Goal: Task Accomplishment & Management: Manage account settings

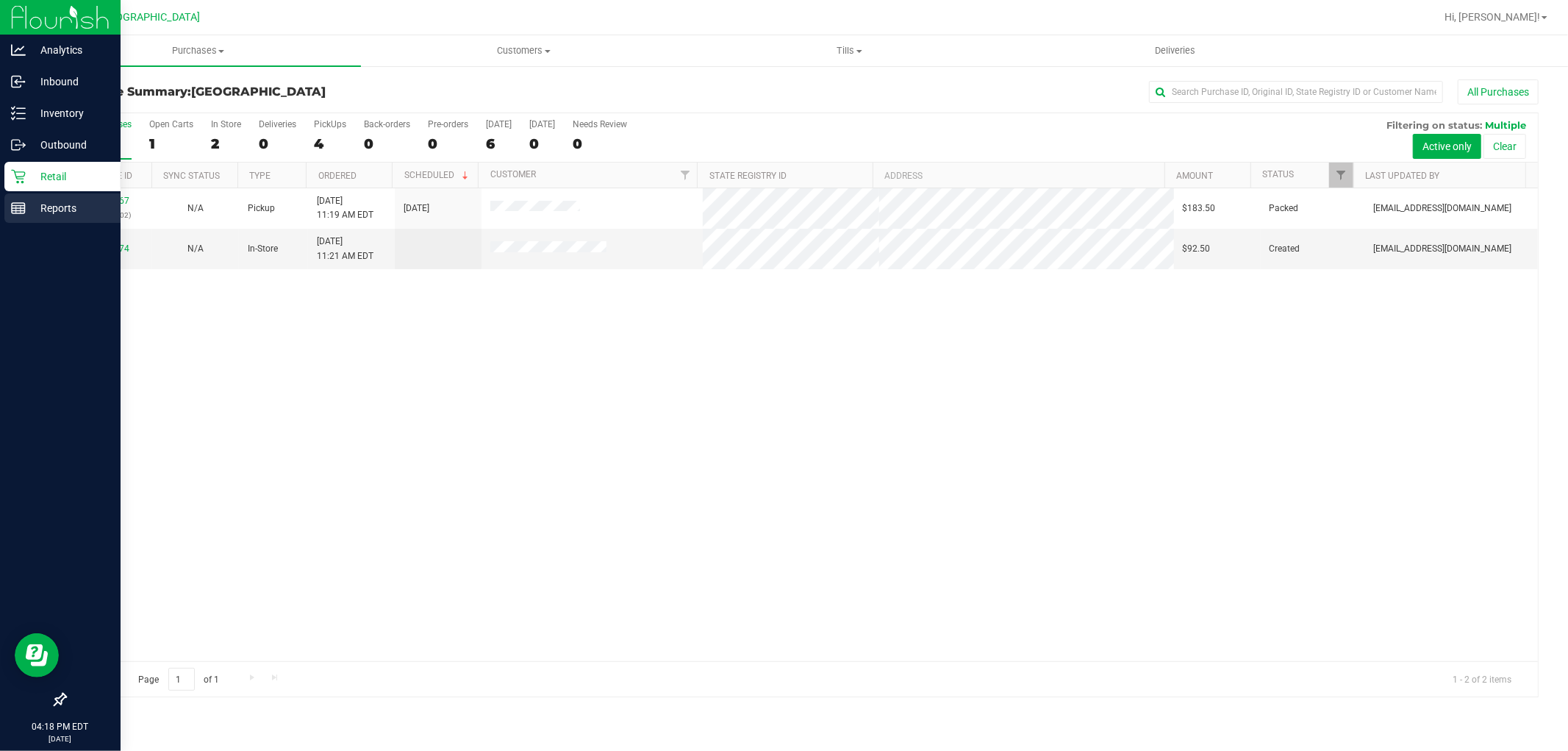
click at [21, 208] on icon at bounding box center [19, 209] width 15 height 15
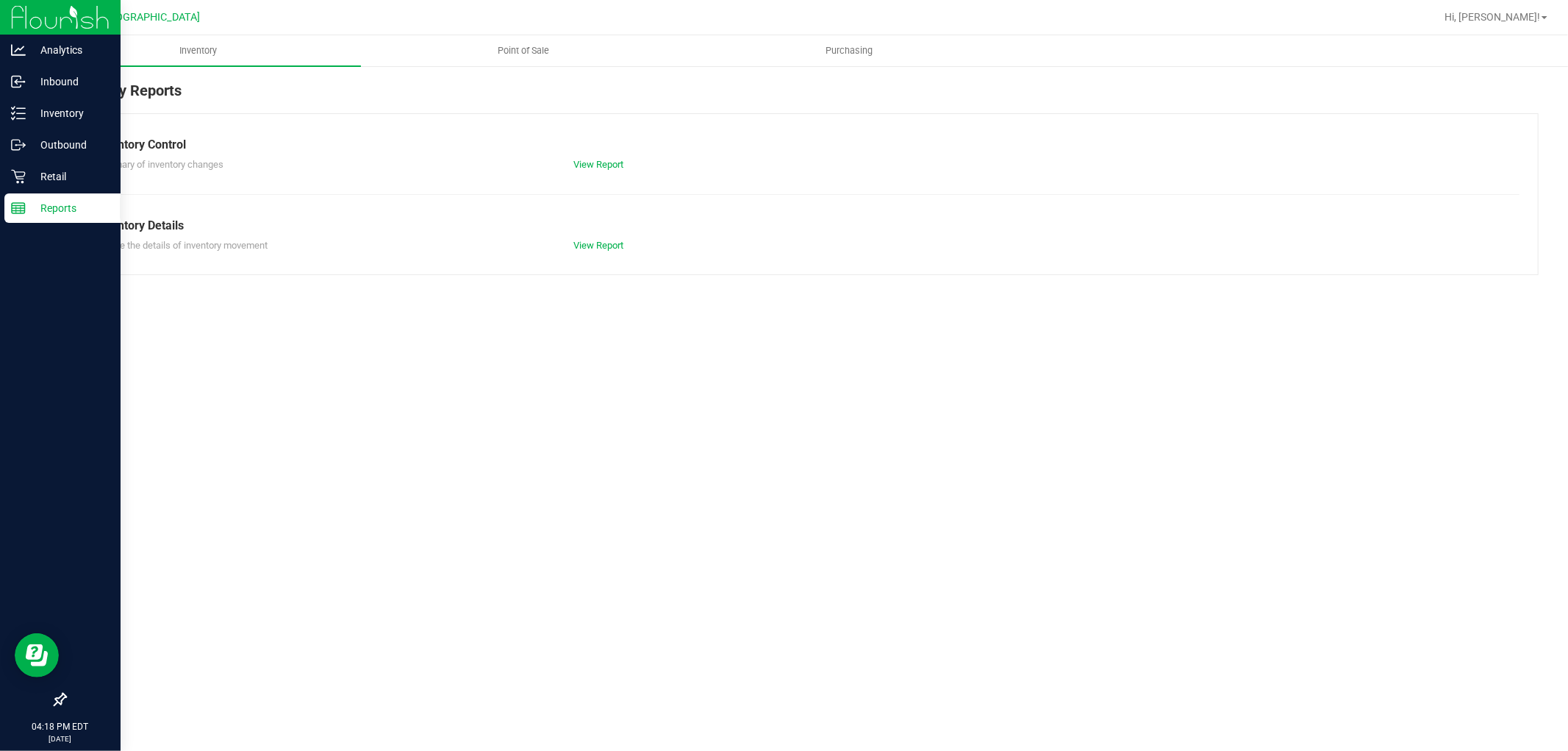
click at [71, 196] on div "Reports" at bounding box center [63, 208] width 116 height 29
click at [84, 187] on div "Retail" at bounding box center [63, 176] width 116 height 29
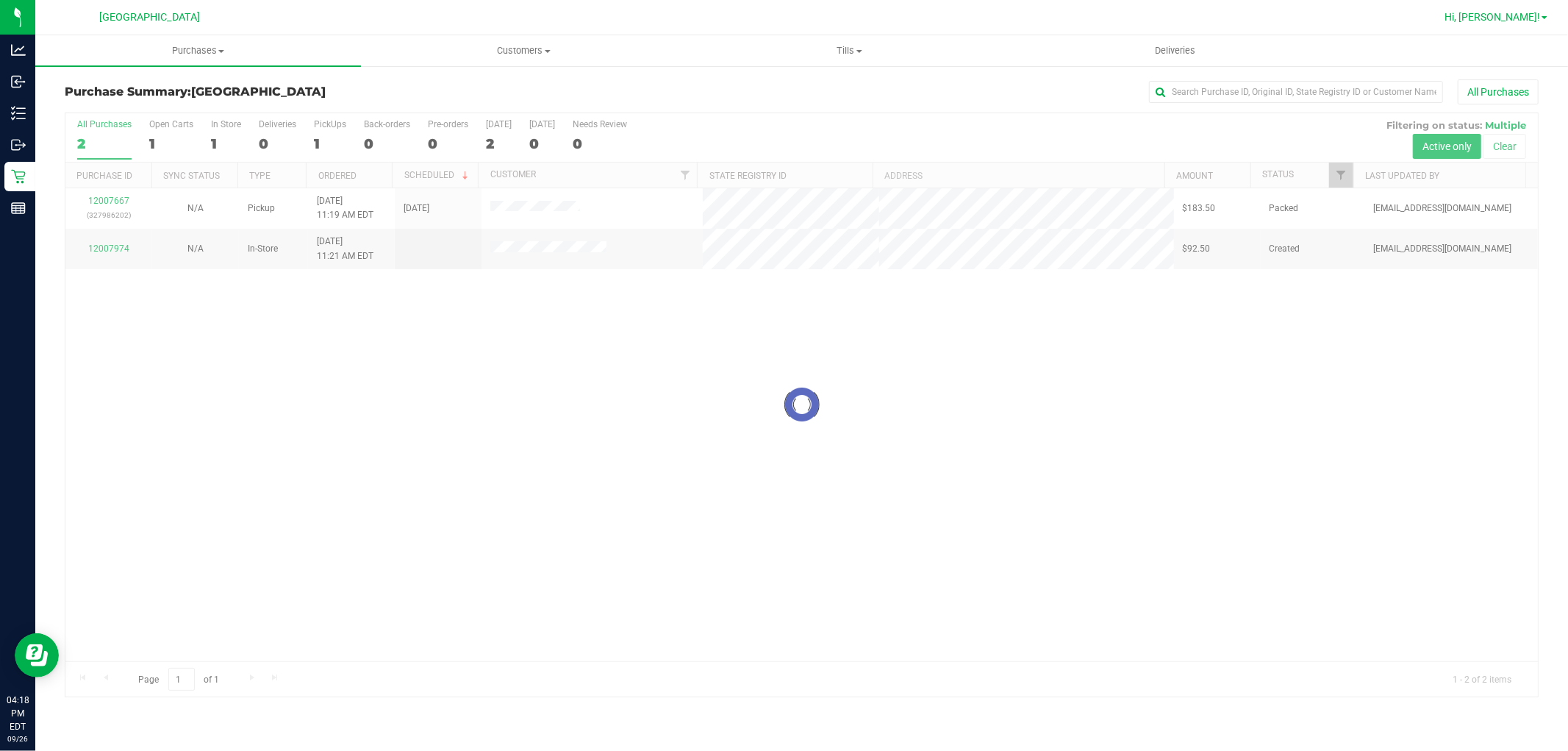
click at [1534, 15] on span "Hi, [PERSON_NAME]!" at bounding box center [1491, 17] width 96 height 11
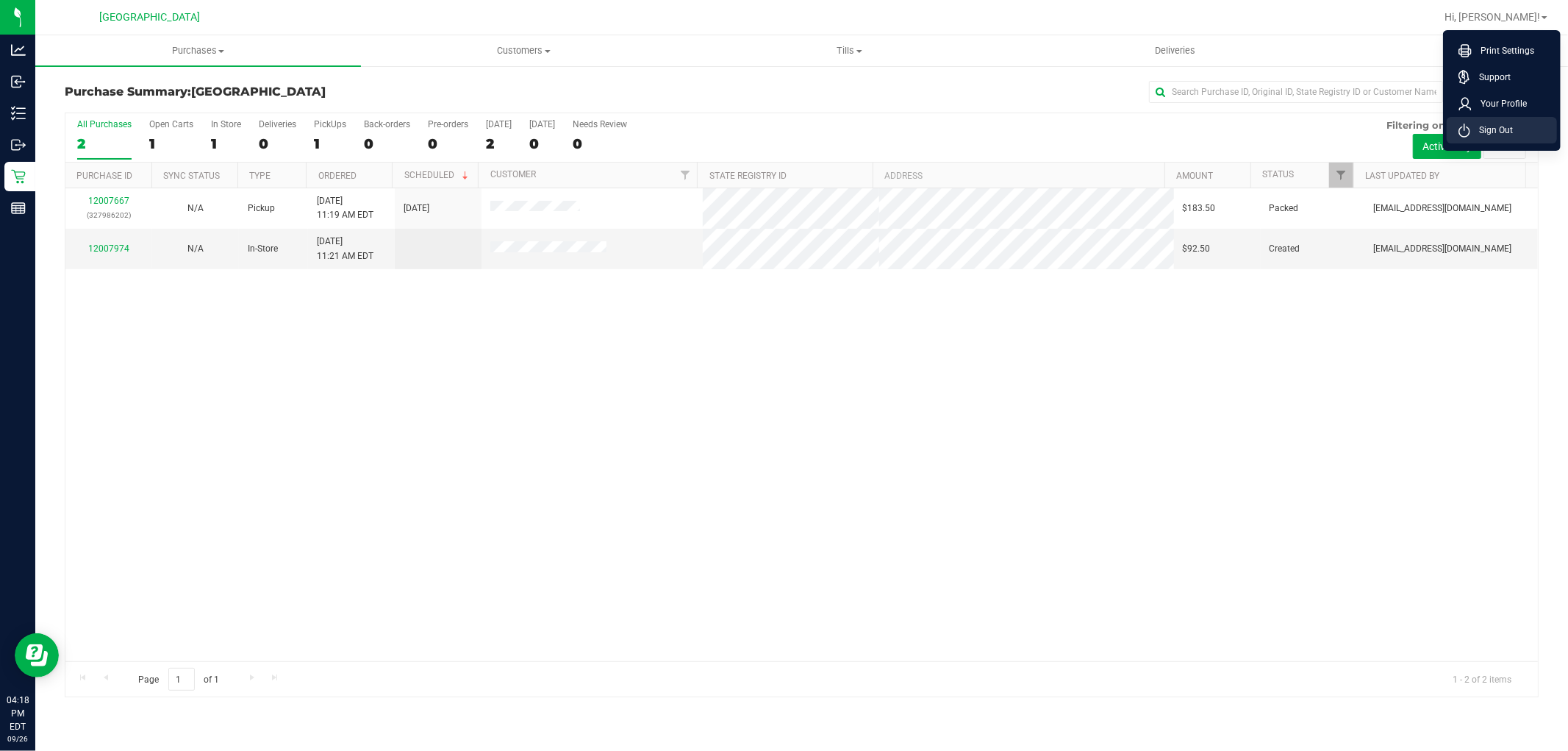
click at [1509, 127] on span "Sign Out" at bounding box center [1490, 130] width 43 height 15
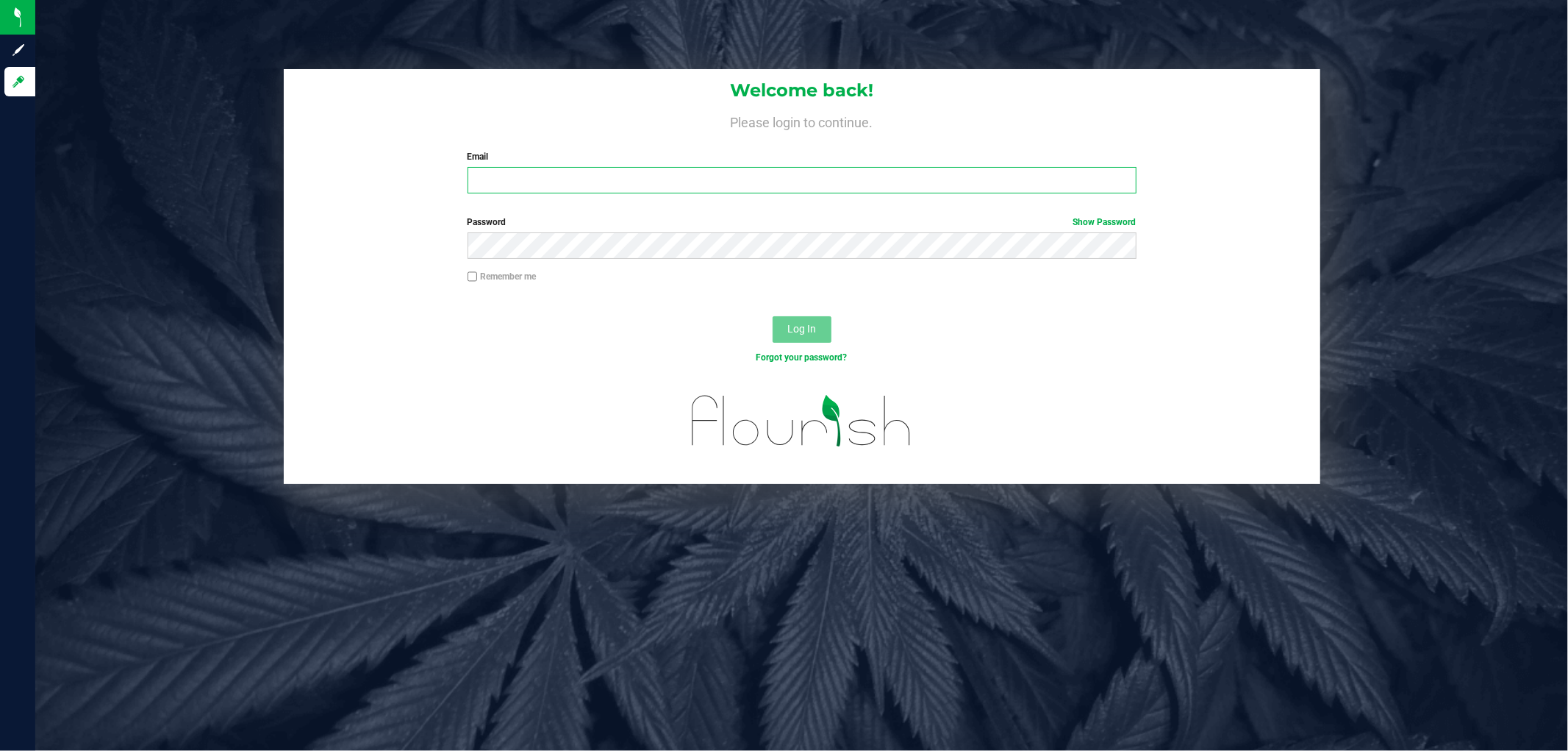
click at [816, 182] on input "Email" at bounding box center [801, 180] width 668 height 27
type input "[EMAIL_ADDRESS][DOMAIN_NAME]"
click at [773, 316] on button "Log In" at bounding box center [802, 329] width 59 height 27
